Goal: Find specific page/section: Find specific page/section

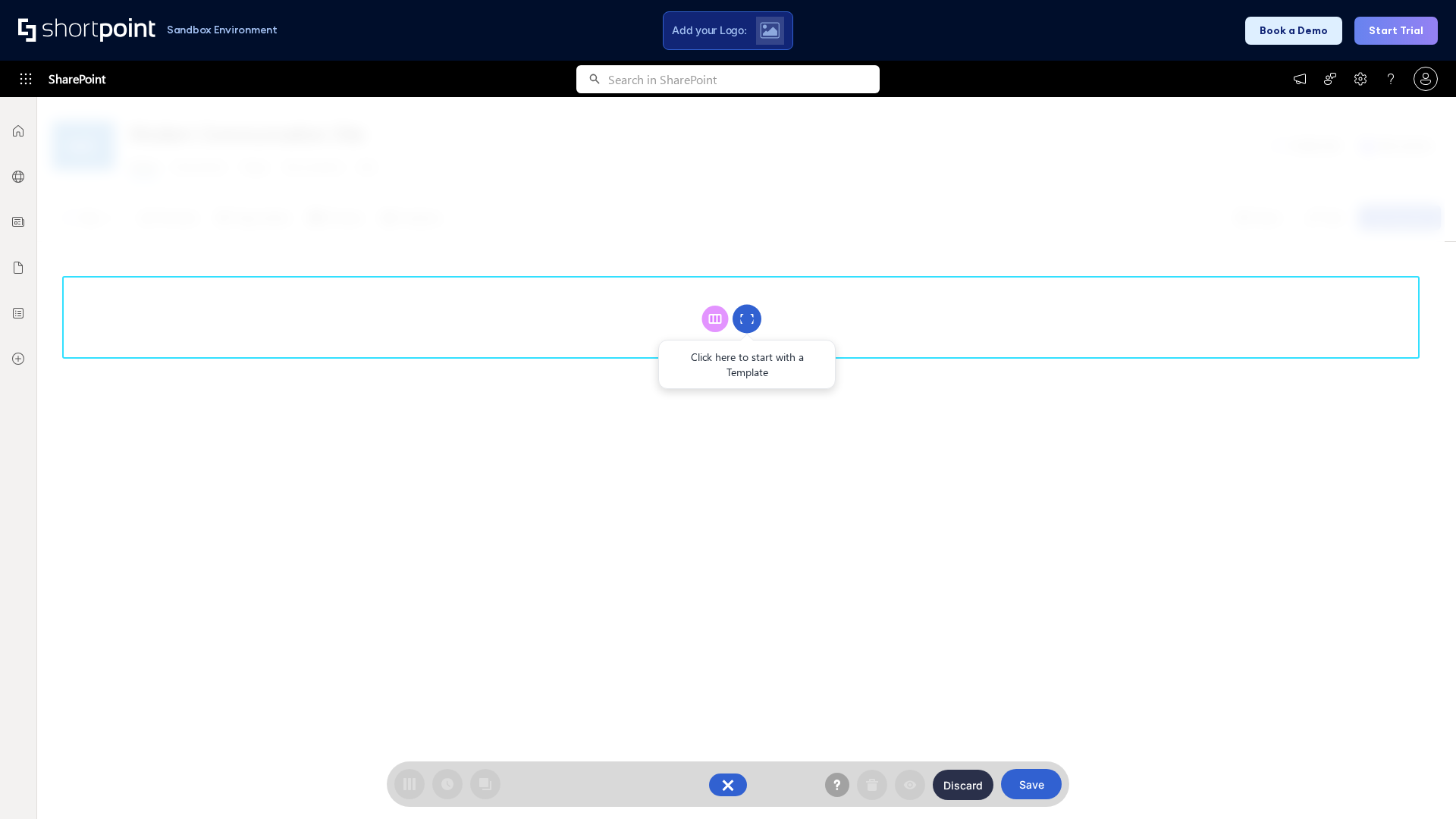
click at [747, 319] on circle at bounding box center [746, 319] width 29 height 29
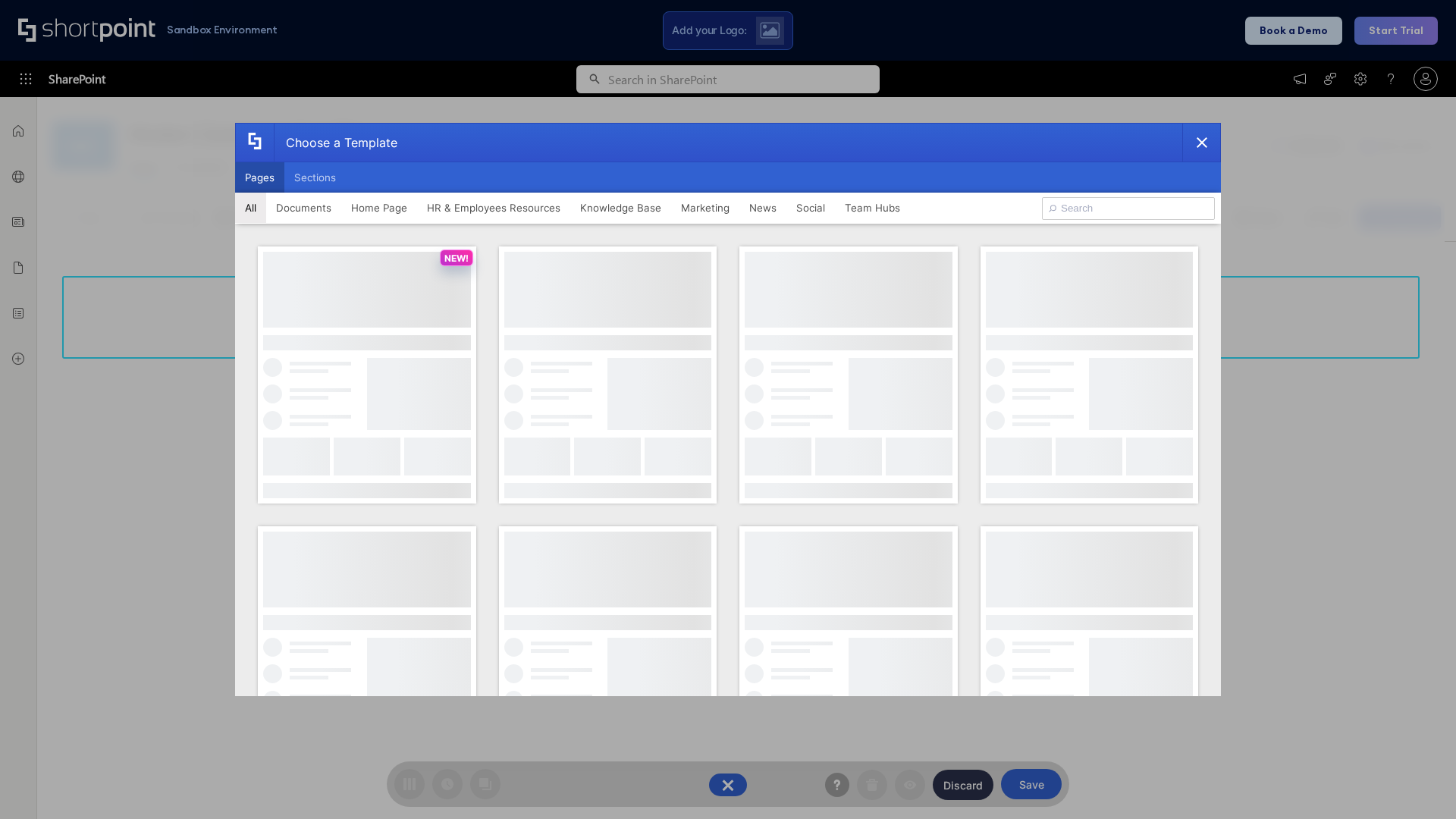
click at [259, 177] on button "Pages" at bounding box center [259, 177] width 49 height 31
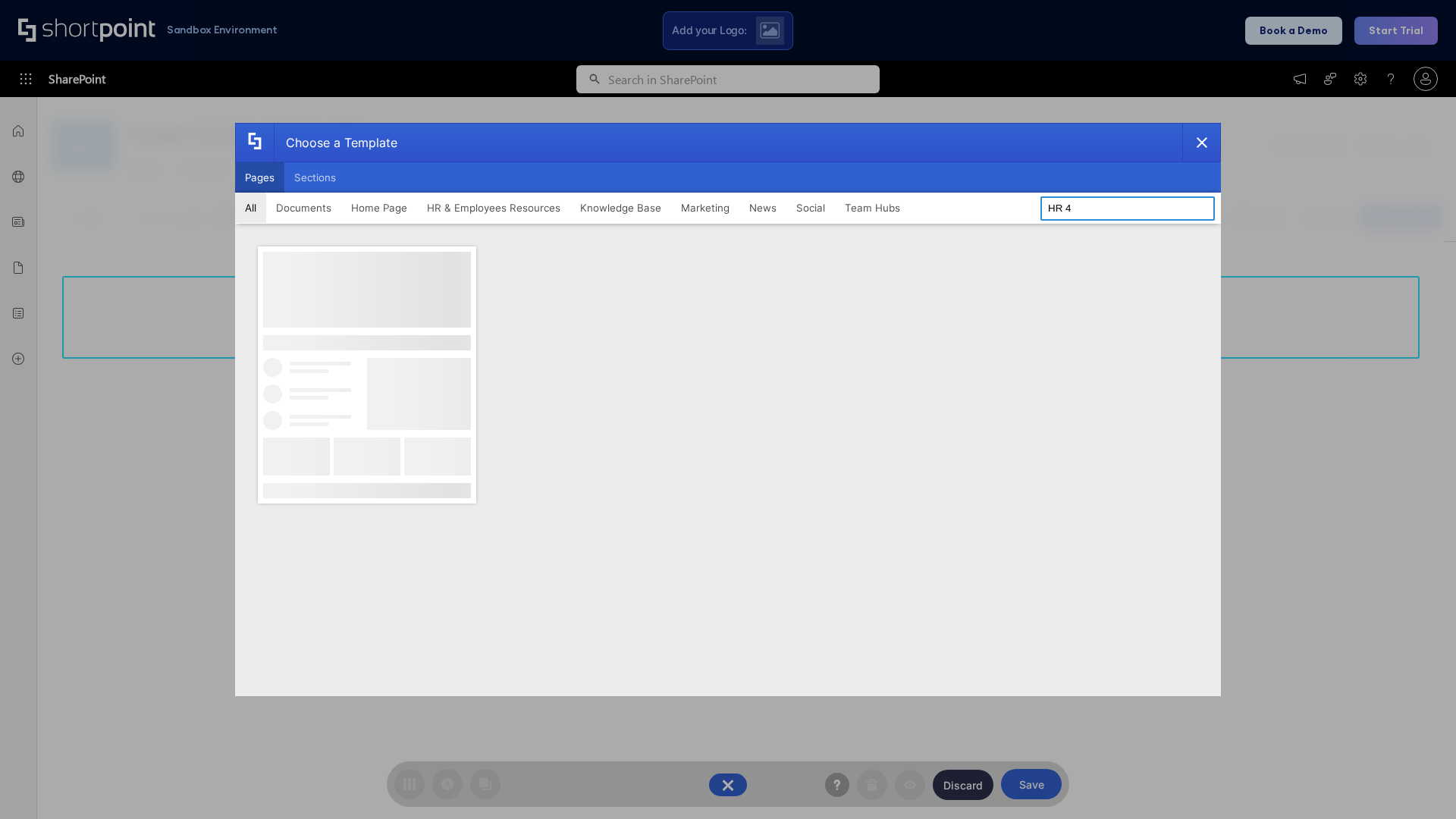
type input "HR 4"
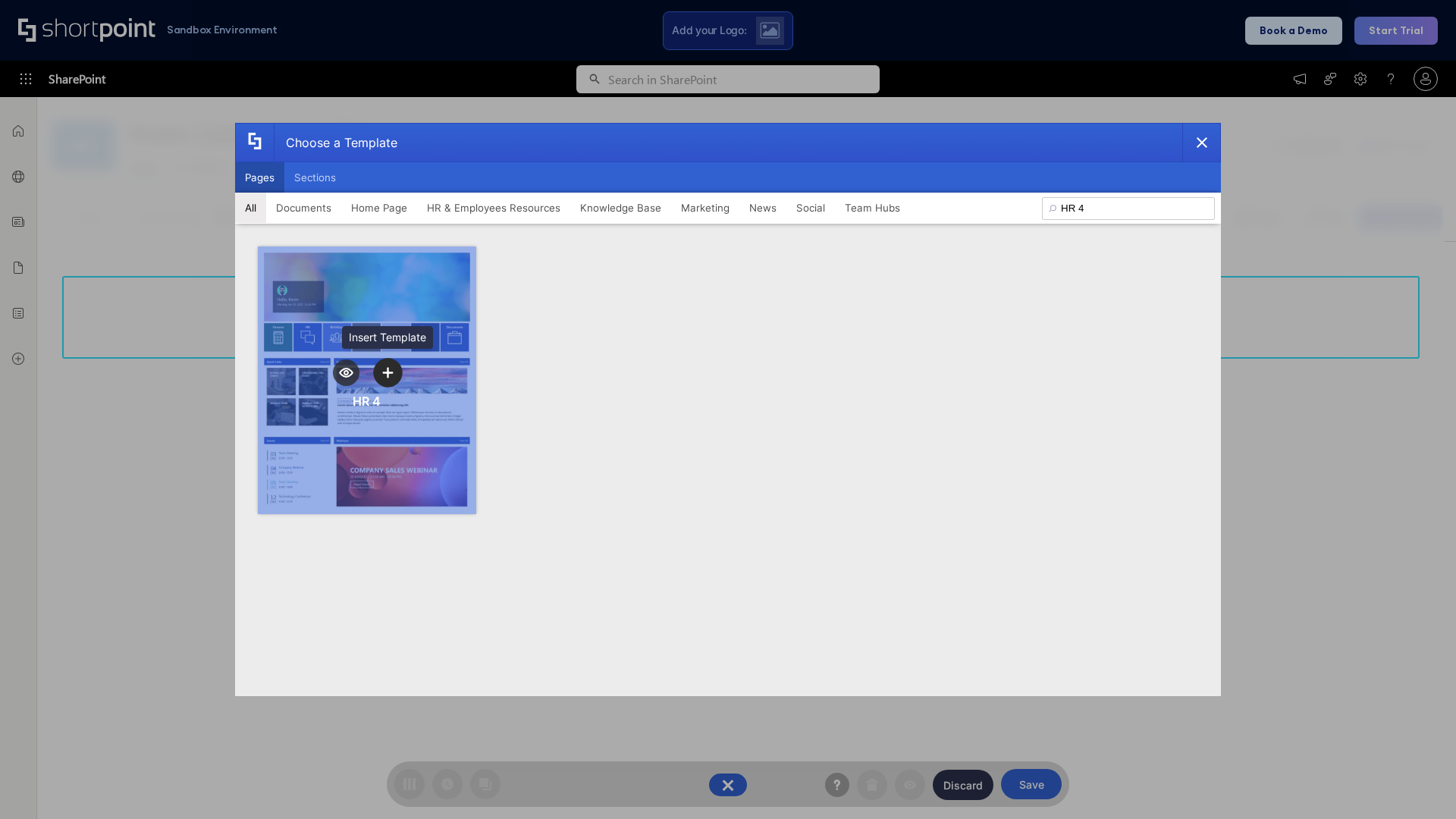
click at [388, 373] on icon "template selector" at bounding box center [388, 372] width 10 height 10
